Goal: Task Accomplishment & Management: Use online tool/utility

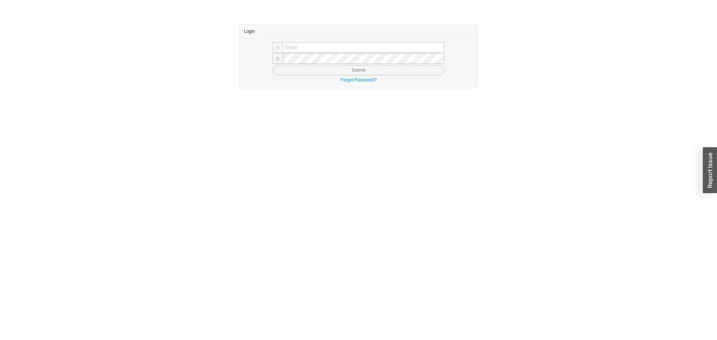
type input "[PERSON_NAME][EMAIL_ADDRESS][DOMAIN_NAME]"
click at [280, 75] on button "Submit" at bounding box center [359, 70] width 172 height 10
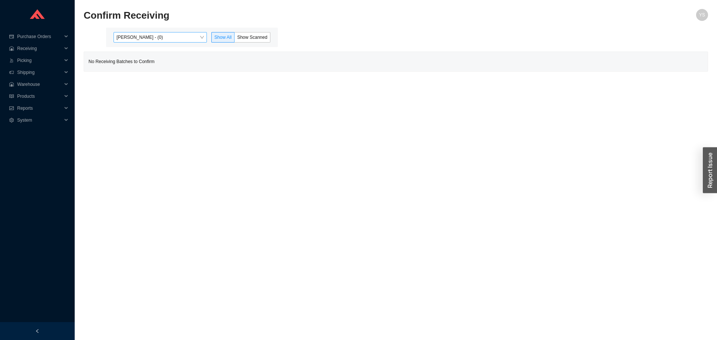
click at [147, 40] on span "Yossi Siff - (0)" at bounding box center [159, 37] width 87 height 10
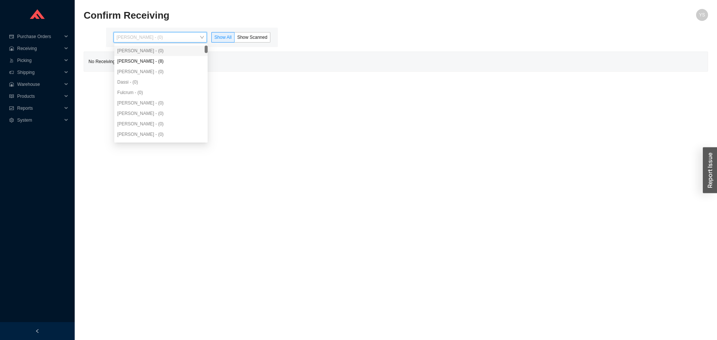
drag, startPoint x: 146, startPoint y: 53, endPoint x: 150, endPoint y: 59, distance: 7.2
click at [146, 53] on div "Yossi Siff - (0)" at bounding box center [160, 50] width 87 height 7
click at [150, 59] on div "Angel Negron - (8)" at bounding box center [160, 61] width 87 height 7
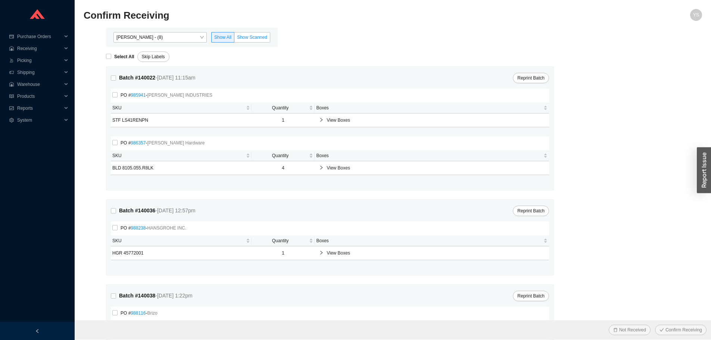
click at [260, 34] on label "Show Scanned" at bounding box center [252, 37] width 36 height 10
click at [234, 39] on input "Show Scanned" at bounding box center [234, 39] width 0 height 0
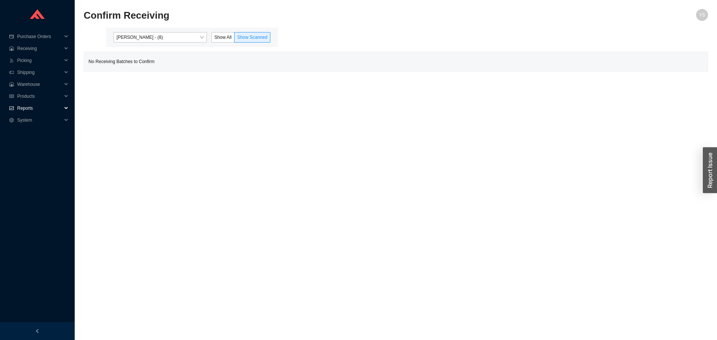
drag, startPoint x: 24, startPoint y: 104, endPoint x: 27, endPoint y: 113, distance: 9.8
click at [24, 104] on span "Reports" at bounding box center [39, 108] width 45 height 12
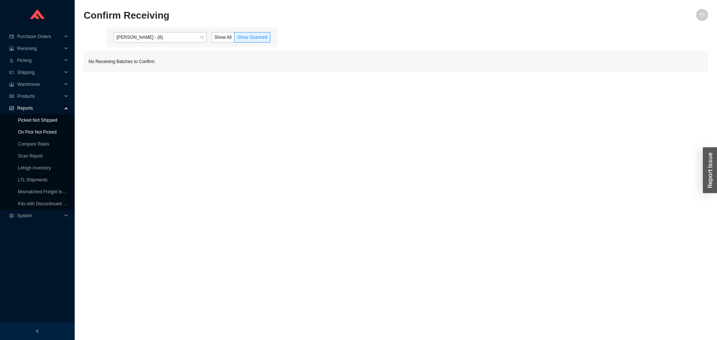
click at [29, 126] on ul "Picked Not Shipped On Pick Not Picked Compare Rates Scan Report Lehigh Inventor…" at bounding box center [37, 162] width 75 height 96
click at [31, 133] on link "On Pick Not Picked" at bounding box center [37, 132] width 38 height 5
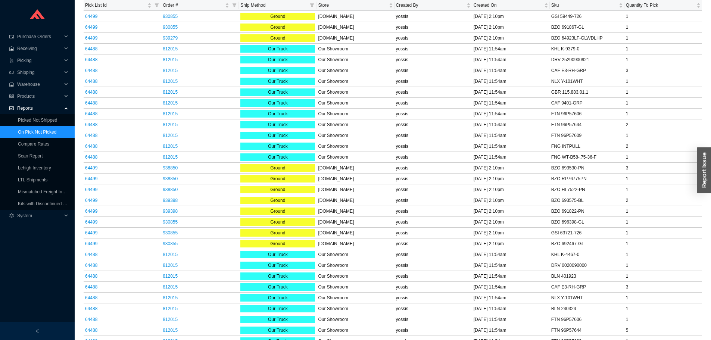
scroll to position [581, 0]
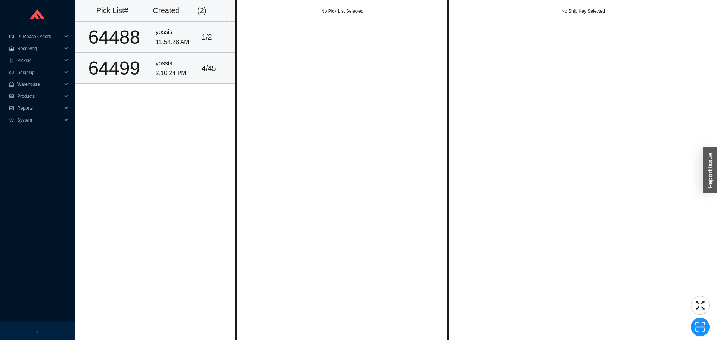
click at [208, 69] on div "4 / 45" at bounding box center [216, 68] width 29 height 12
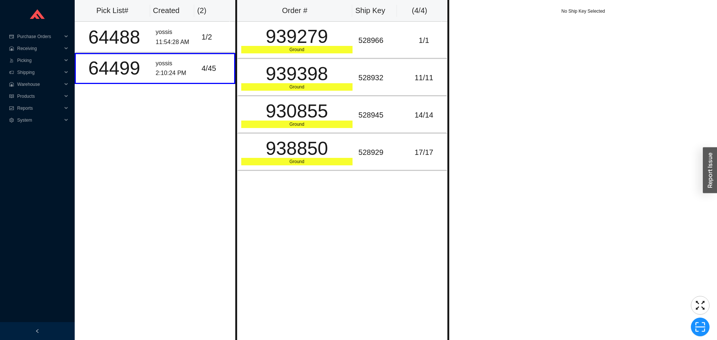
click at [192, 164] on div "Pick List# Created ( 2 ) 64488 yossis 11:54:28 AM 1 / 2 64499 yossis 2:10:24 PM…" at bounding box center [155, 170] width 161 height 340
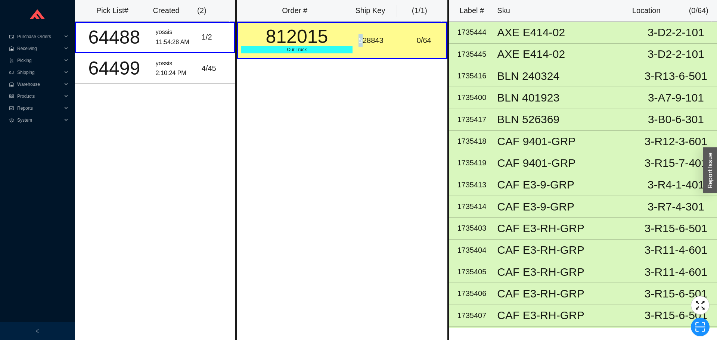
click at [358, 39] on div "528843" at bounding box center [378, 40] width 40 height 12
copy div "528843"
click at [695, 327] on span "scan" at bounding box center [700, 326] width 18 height 11
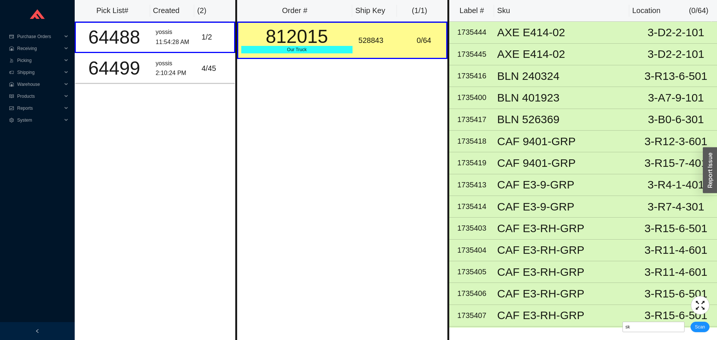
type input "sk528843"
click button "Scan" at bounding box center [699, 327] width 19 height 10
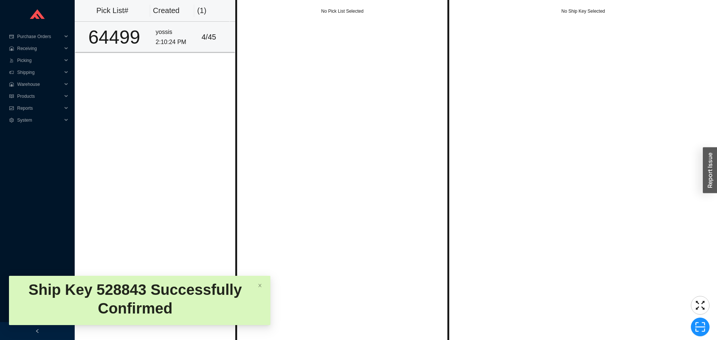
click at [186, 38] on div "2:10:24 PM" at bounding box center [176, 42] width 40 height 10
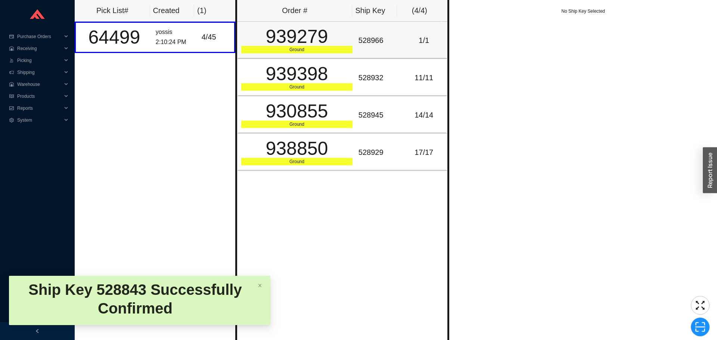
click at [363, 31] on td "528966" at bounding box center [378, 40] width 46 height 37
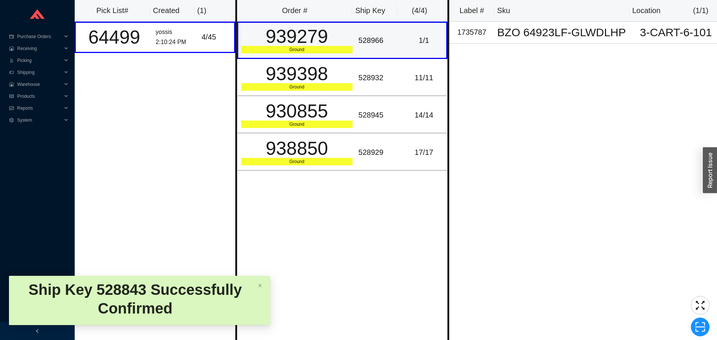
click at [362, 38] on div "528966" at bounding box center [378, 40] width 40 height 12
copy div "528966"
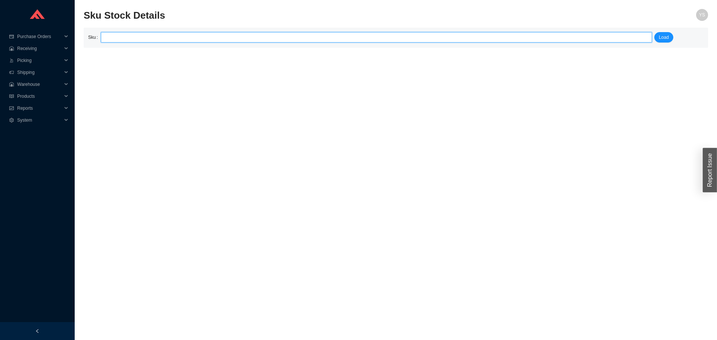
click at [163, 38] on input "search" at bounding box center [376, 37] width 545 height 10
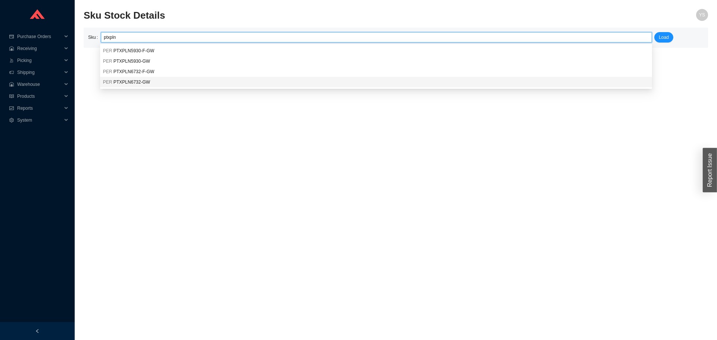
type input "PER PTXPLN6732-GW"
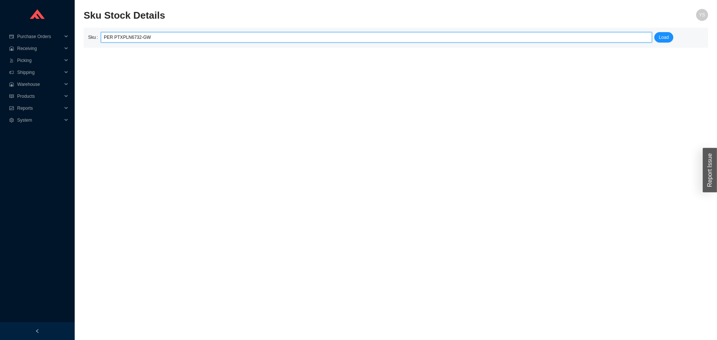
click button "Load" at bounding box center [663, 37] width 19 height 10
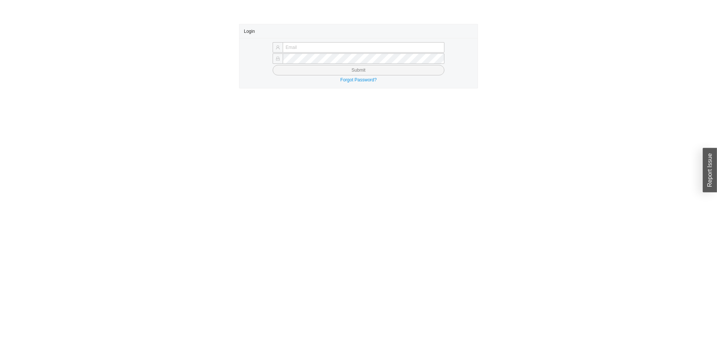
type input "yossi@asbathnj.com"
click at [302, 70] on button "Submit" at bounding box center [359, 70] width 172 height 10
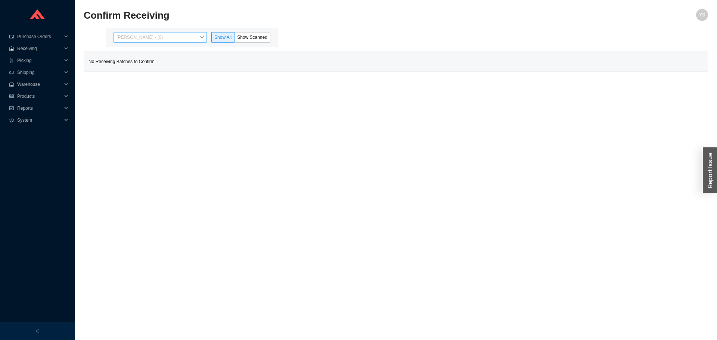
click at [161, 39] on span "[PERSON_NAME] - (0)" at bounding box center [159, 37] width 87 height 10
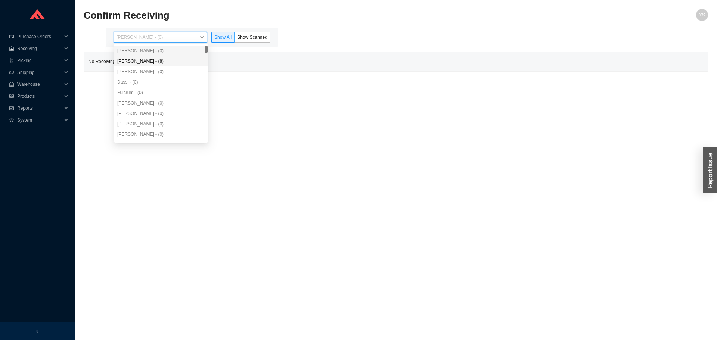
click at [164, 56] on div "Angel Negron - (8)" at bounding box center [160, 61] width 93 height 10
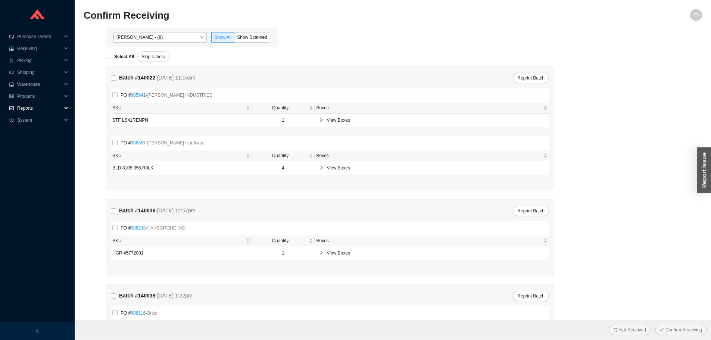
click at [15, 107] on div "Reports" at bounding box center [37, 108] width 75 height 12
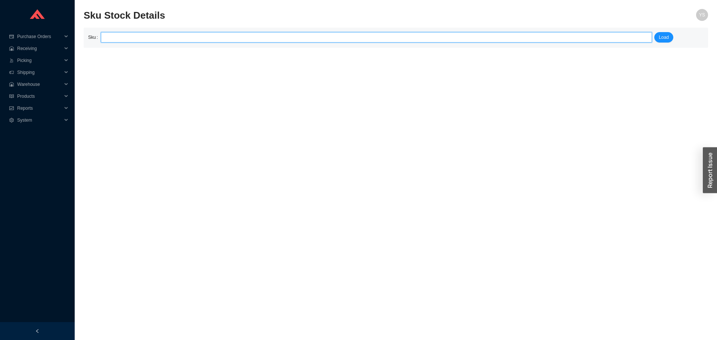
click at [127, 41] on input "search" at bounding box center [376, 37] width 545 height 10
click at [125, 40] on input "search" at bounding box center [376, 37] width 545 height 10
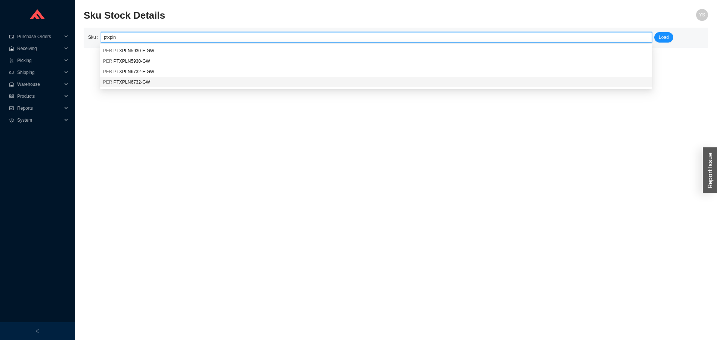
type input "PER PTXPLN6732-GW"
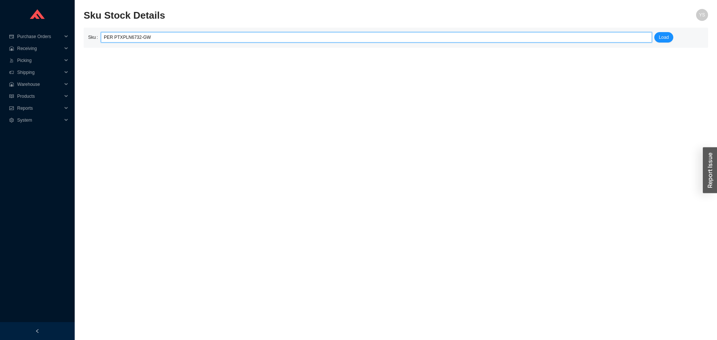
click button "Load" at bounding box center [663, 37] width 19 height 10
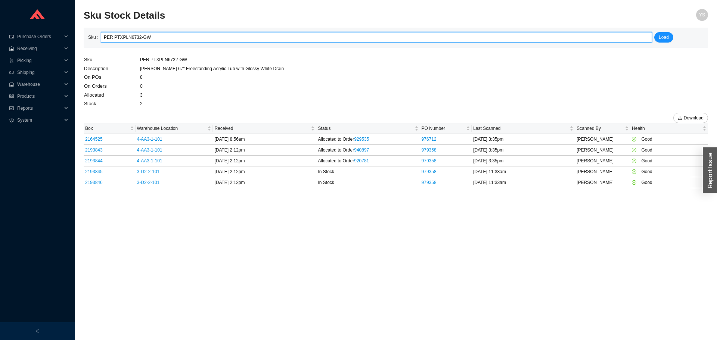
drag, startPoint x: 119, startPoint y: 34, endPoint x: 218, endPoint y: 38, distance: 99.8
click at [218, 38] on input "PER PTXPLN6732-GW" at bounding box center [376, 37] width 545 height 10
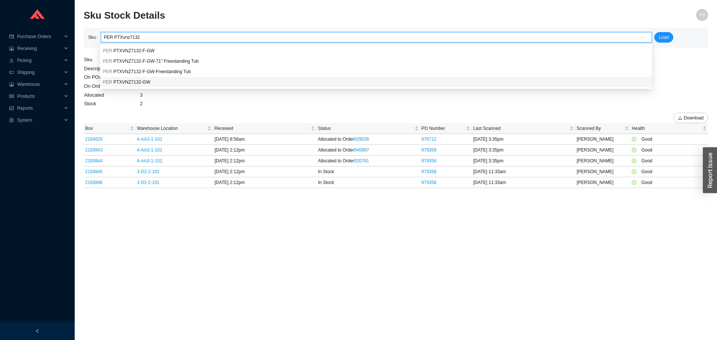
click at [136, 78] on div "PER PTXVNZ7132-GW" at bounding box center [376, 82] width 552 height 10
type input "PER PTXVNZ7132-GW"
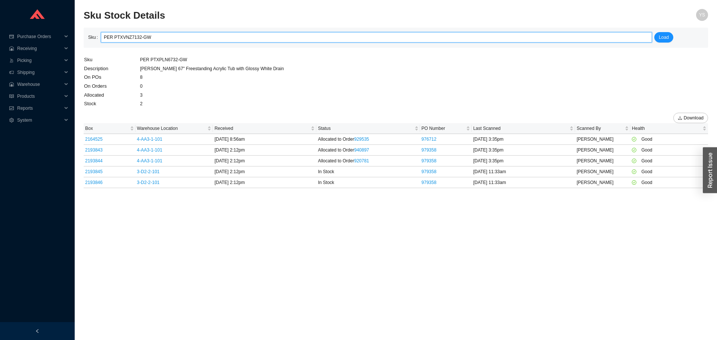
click button "Load" at bounding box center [663, 37] width 19 height 10
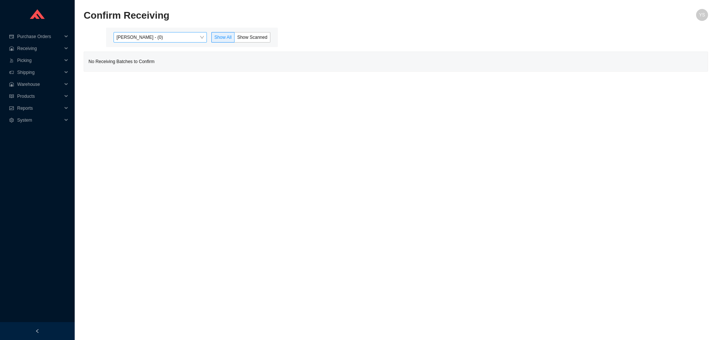
click at [150, 34] on span "[PERSON_NAME] - (0)" at bounding box center [159, 37] width 87 height 10
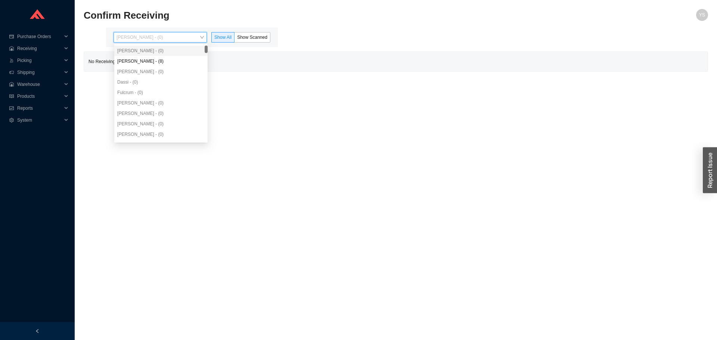
drag, startPoint x: 152, startPoint y: 54, endPoint x: 152, endPoint y: 60, distance: 6.7
click at [152, 57] on div "Yossi Siff - (0) Angel Negron - (8) Aron - (0) Dassi - (0) Fulcrum - (0) Miriam…" at bounding box center [160, 103] width 93 height 115
click at [152, 60] on div "[PERSON_NAME] - (8)" at bounding box center [160, 61] width 87 height 7
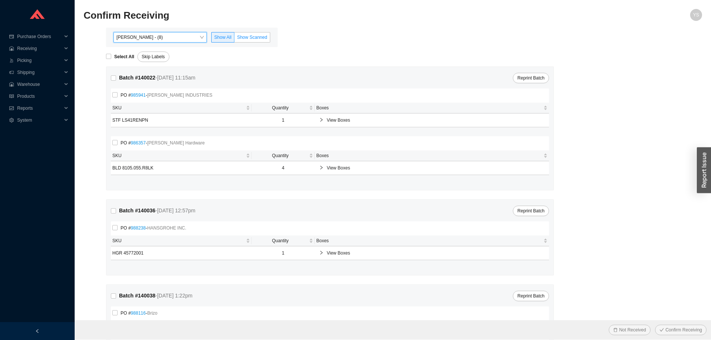
click at [243, 37] on span "Show Scanned" at bounding box center [252, 37] width 30 height 5
click at [234, 39] on input "Show Scanned" at bounding box center [234, 39] width 0 height 0
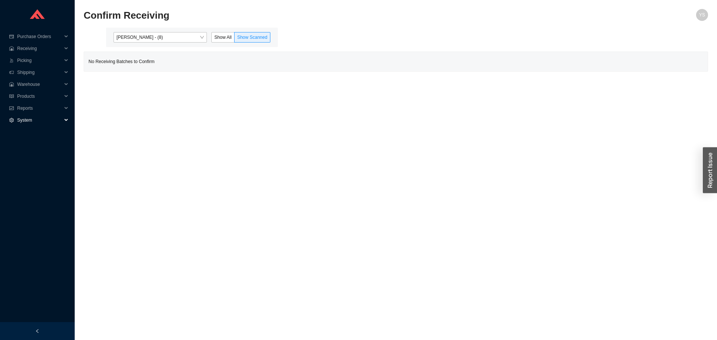
click at [18, 115] on span "System" at bounding box center [39, 120] width 45 height 12
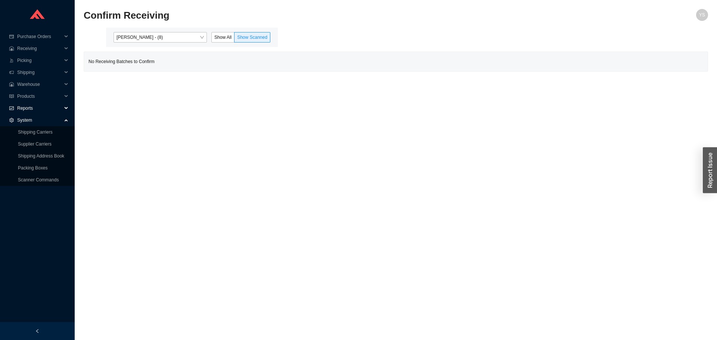
click at [22, 111] on span "Reports" at bounding box center [39, 108] width 45 height 12
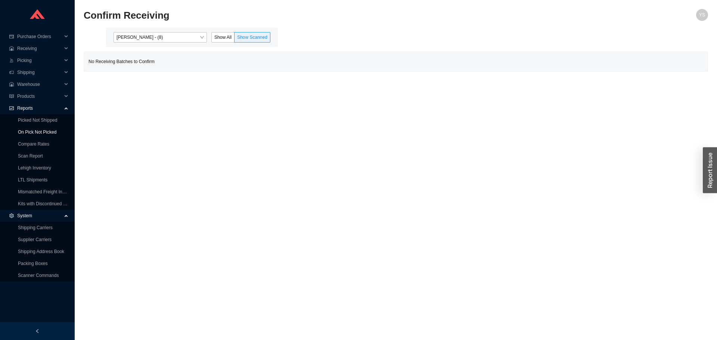
click at [29, 132] on link "On Pick Not Picked" at bounding box center [37, 132] width 38 height 5
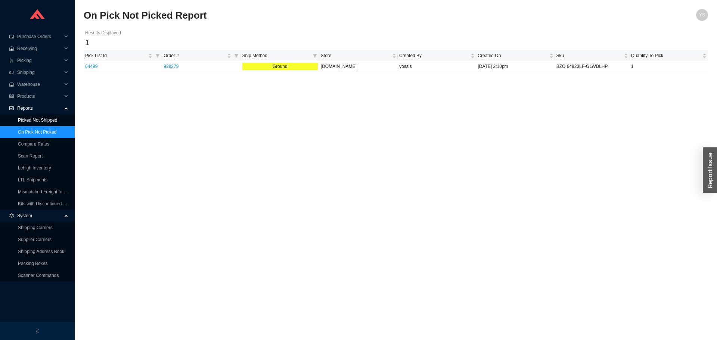
click at [47, 121] on link "Picked Not Shipped" at bounding box center [37, 120] width 39 height 5
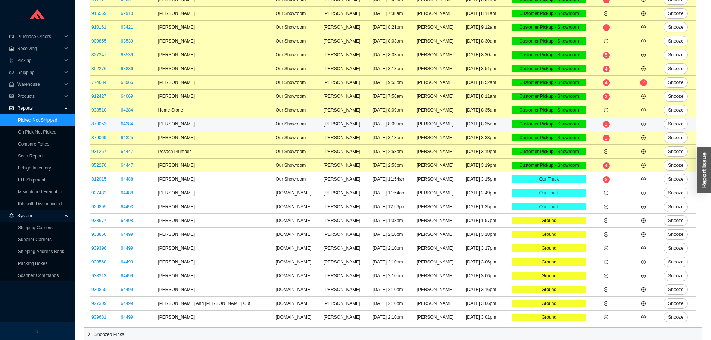
scroll to position [259, 0]
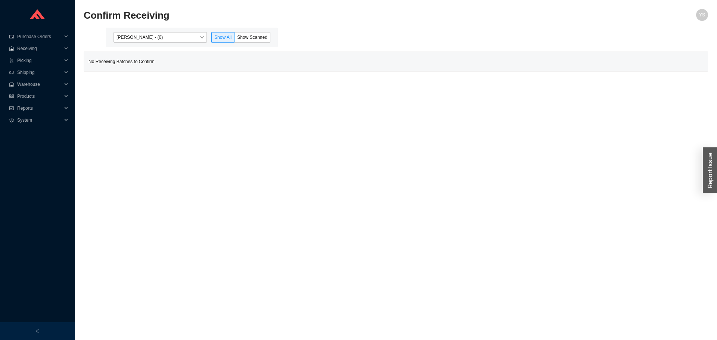
click at [131, 31] on div "[PERSON_NAME] - (0) Show All Show Scanned" at bounding box center [192, 37] width 172 height 19
click at [131, 37] on span "[PERSON_NAME] - (0)" at bounding box center [159, 37] width 87 height 10
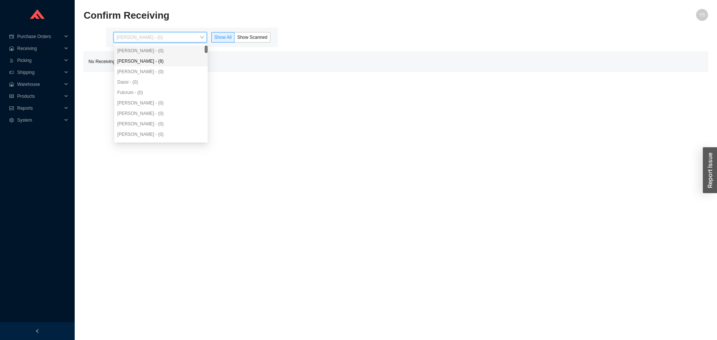
click at [140, 59] on div "[PERSON_NAME] - (8)" at bounding box center [160, 61] width 87 height 7
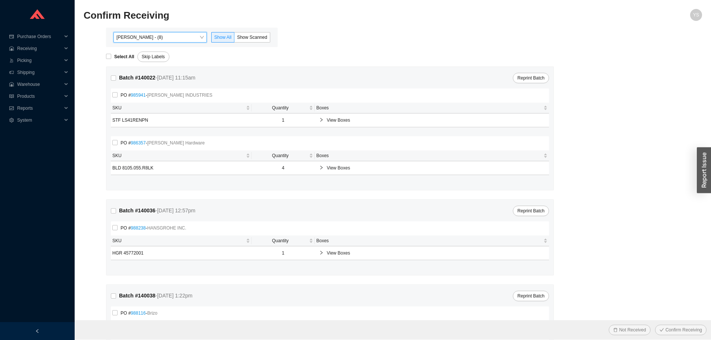
click at [262, 22] on h2 "Confirm Receiving" at bounding box center [316, 15] width 464 height 13
click at [260, 35] on span "Show Scanned" at bounding box center [252, 37] width 30 height 5
click at [234, 39] on input "Show Scanned" at bounding box center [234, 39] width 0 height 0
